Goal: Task Accomplishment & Management: Use online tool/utility

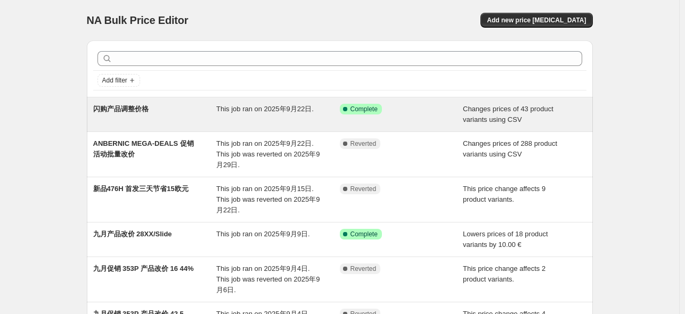
click at [132, 108] on span "闪购产品调整价格" at bounding box center [120, 109] width 55 height 8
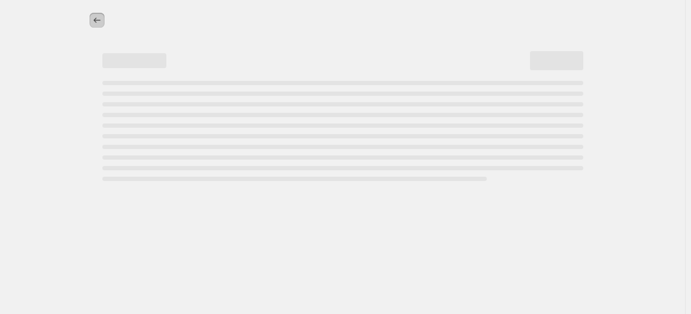
click at [97, 23] on icon "Price change jobs" at bounding box center [97, 20] width 11 height 11
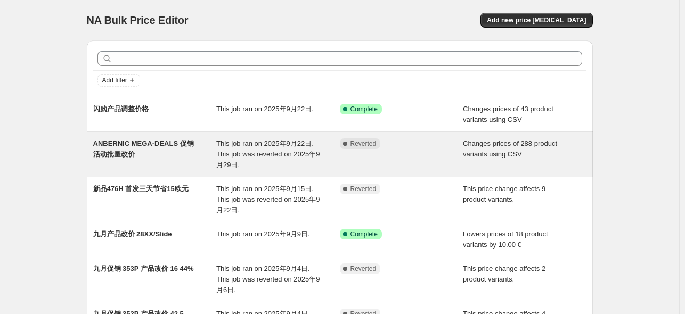
click at [168, 144] on span "ANBERNIC MEGA-DEALS 促销活动批量改价" at bounding box center [143, 149] width 101 height 19
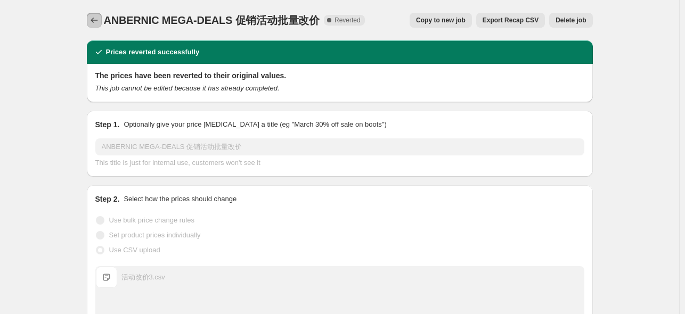
click at [91, 20] on button "Price change jobs" at bounding box center [94, 20] width 15 height 15
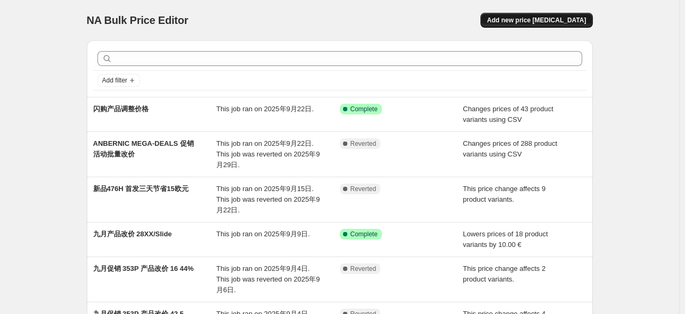
click at [564, 23] on span "Add new price [MEDICAL_DATA]" at bounding box center [536, 20] width 99 height 9
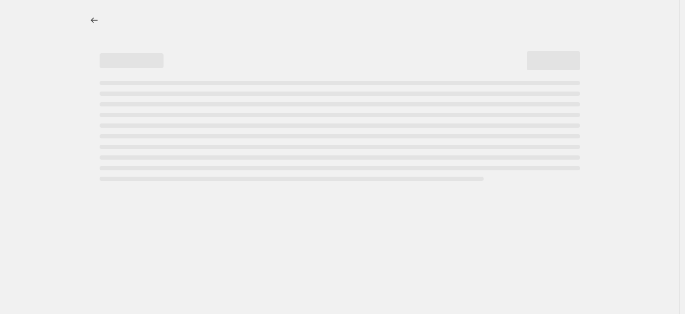
select select "percentage"
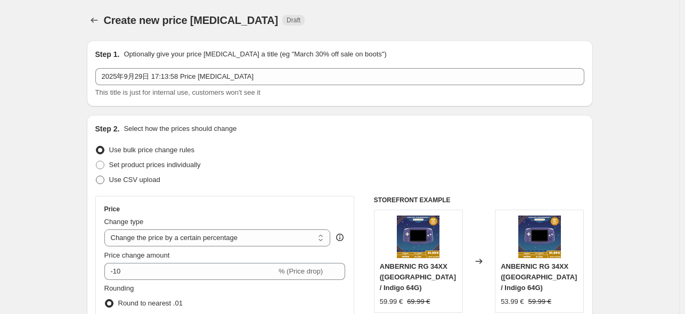
click at [139, 181] on span "Use CSV upload" at bounding box center [134, 180] width 51 height 8
click at [96, 176] on input "Use CSV upload" at bounding box center [96, 176] width 1 height 1
radio input "true"
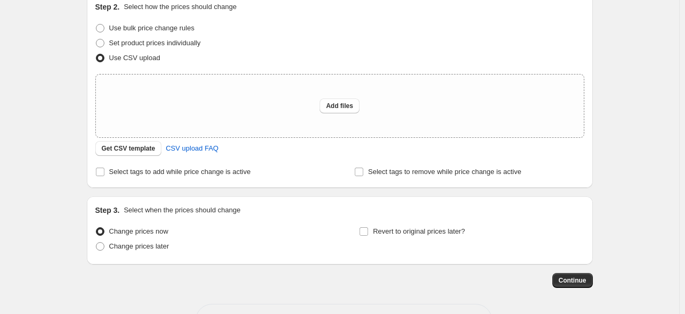
scroll to position [142, 0]
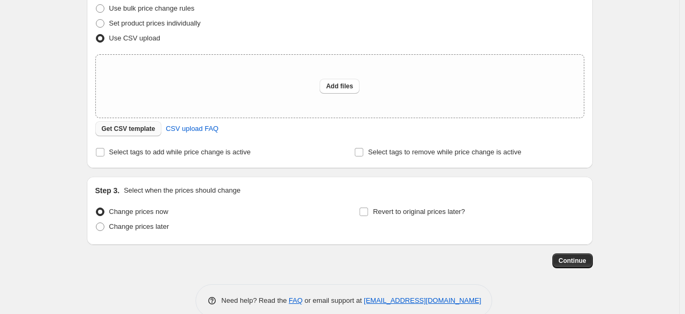
click at [147, 128] on span "Get CSV template" at bounding box center [129, 129] width 54 height 9
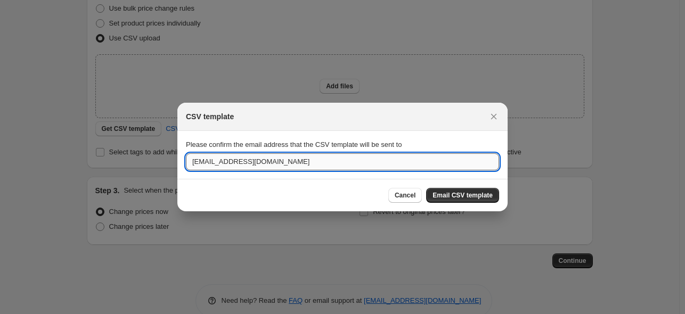
click at [379, 162] on input "[EMAIL_ADDRESS][DOMAIN_NAME]" at bounding box center [342, 161] width 313 height 17
drag, startPoint x: 307, startPoint y: 162, endPoint x: 143, endPoint y: 159, distance: 164.7
click at [288, 163] on input ":r6u:" at bounding box center [342, 161] width 313 height 17
paste input "[EMAIL_ADDRESS][DOMAIN_NAME]"
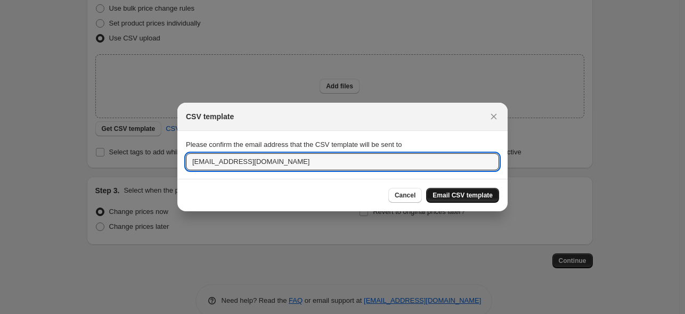
type input "[EMAIL_ADDRESS][DOMAIN_NAME]"
click at [480, 196] on span "Email CSV template" at bounding box center [463, 195] width 60 height 9
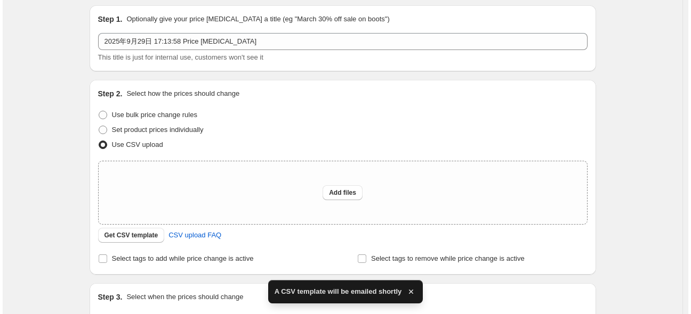
scroll to position [0, 0]
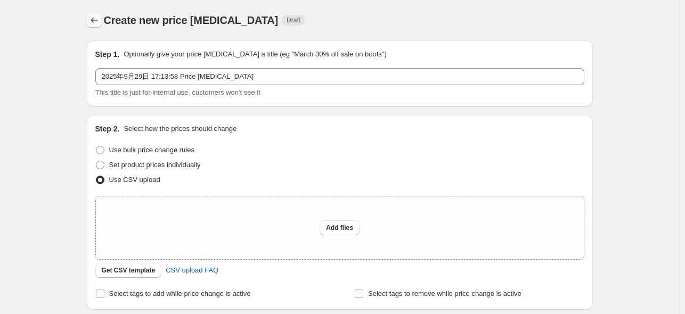
click at [93, 19] on icon "Price change jobs" at bounding box center [94, 20] width 11 height 11
